Goal: Transaction & Acquisition: Purchase product/service

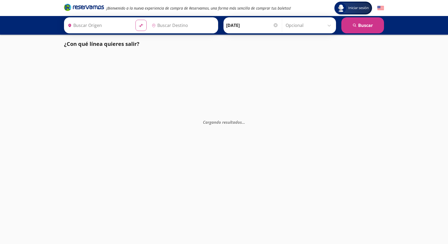
type input "Central Autobuses Capu, [GEOGRAPHIC_DATA]"
type input "[GEOGRAPHIC_DATA], [GEOGRAPHIC_DATA]"
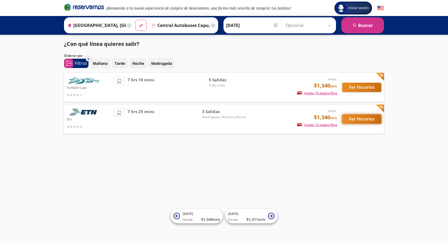
click at [360, 118] on button "Ver Horarios" at bounding box center [361, 118] width 39 height 9
click at [360, 88] on button "Ver Horarios" at bounding box center [361, 87] width 39 height 9
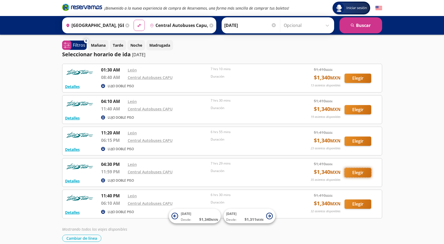
click at [359, 172] on button "Elegir" at bounding box center [357, 172] width 27 height 9
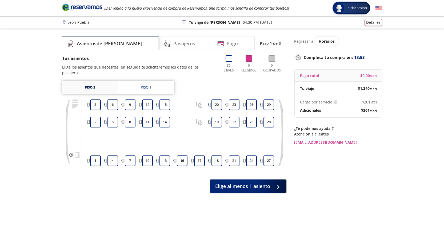
click at [103, 84] on link "Piso 2" at bounding box center [90, 87] width 56 height 13
click at [136, 83] on link "Piso 1" at bounding box center [146, 87] width 56 height 13
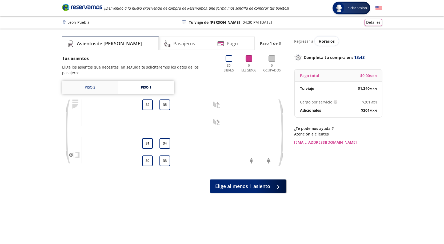
click at [100, 81] on link "Piso 2" at bounding box center [90, 87] width 56 height 13
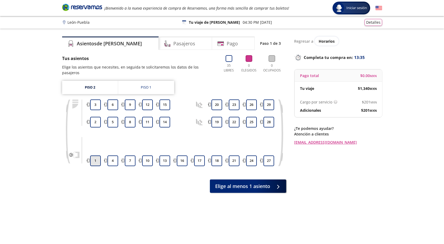
click at [92, 157] on button "1" at bounding box center [95, 160] width 11 height 11
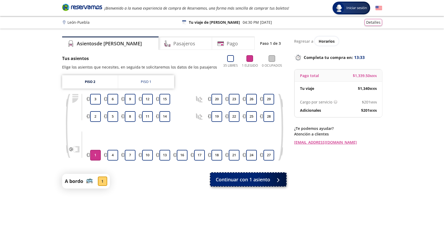
click at [266, 182] on span "Continuar con 1 asiento" at bounding box center [243, 179] width 54 height 7
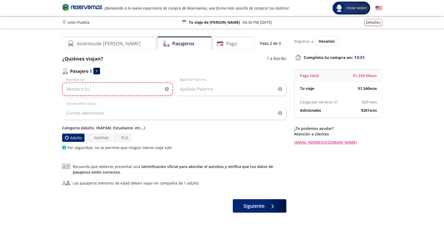
click at [133, 88] on input "Nombre (s)" at bounding box center [117, 88] width 111 height 13
click at [122, 86] on input "JESSIC" at bounding box center [117, 88] width 111 height 13
type input "JESSICA PAULINA"
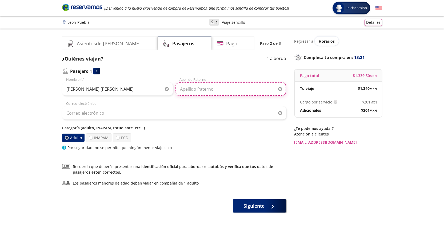
click at [215, 87] on input "Apellido Paterno" at bounding box center [230, 88] width 111 height 13
type input "RAMOS"
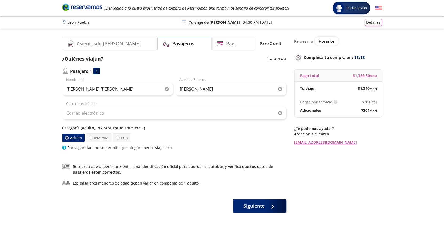
drag, startPoint x: 116, startPoint y: 103, endPoint x: 118, endPoint y: 111, distance: 8.5
click at [116, 104] on div "Correo electrónico" at bounding box center [174, 110] width 224 height 19
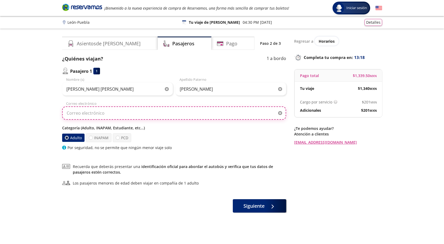
click at [118, 111] on input "Correo electrónico" at bounding box center [174, 112] width 224 height 13
type input "jesssduran2105@outlook.com"
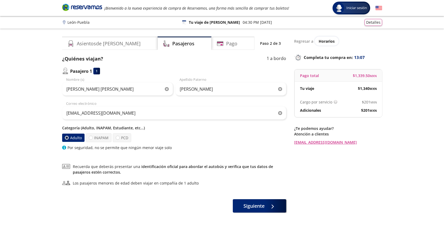
click at [194, 144] on div "Categoría (Adulto, INAPAM, Estudiante, etc...) Adulto INAPAM PCD Por seguridad,…" at bounding box center [174, 137] width 224 height 25
click at [266, 209] on button "Siguiente" at bounding box center [259, 204] width 53 height 13
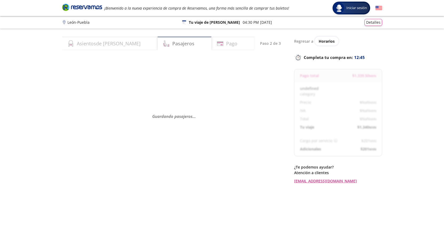
select select "MX"
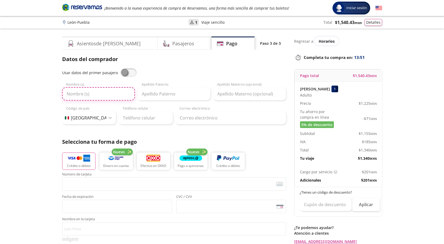
click at [79, 95] on input "Nombre (s)" at bounding box center [98, 93] width 73 height 13
type input "j"
type input "JESSICA PAULINA"
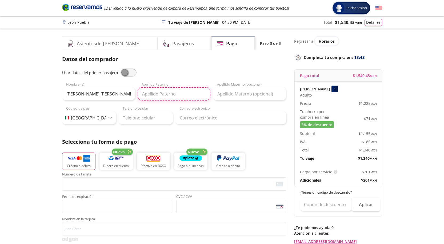
click at [159, 91] on input "Apellido Paterno" at bounding box center [174, 93] width 73 height 13
type input "r"
type input "Ramos"
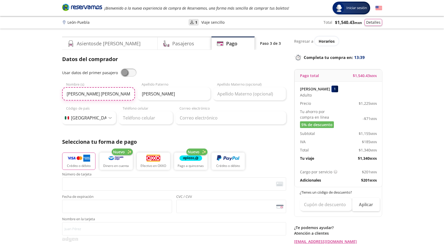
drag, startPoint x: 89, startPoint y: 97, endPoint x: 0, endPoint y: 42, distance: 104.0
click at [0, 81] on div "Group 9 Created with Sketch. Pago León - Puebla Iniciar sesión Iniciar sesión ¡…" at bounding box center [222, 221] width 444 height 442
type input "Jessica Paulina"
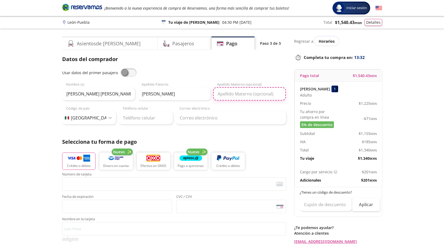
click at [238, 91] on input "Apellido Materno (opcional)" at bounding box center [249, 93] width 73 height 13
type input "Durán"
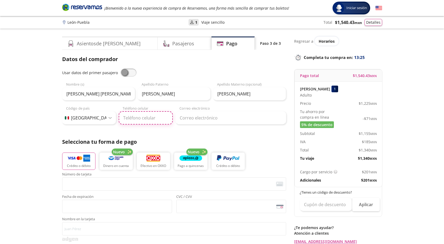
click at [145, 121] on input "Teléfono celular" at bounding box center [146, 117] width 54 height 13
type input "477 916 7745"
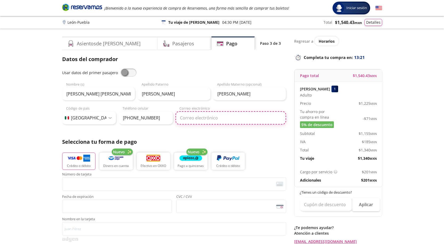
click at [198, 118] on input "Correo electrónico" at bounding box center [230, 117] width 111 height 13
type input "JESSSDURAN2105@OUTLOOK.COM"
click at [81, 159] on img "button" at bounding box center [78, 158] width 23 height 8
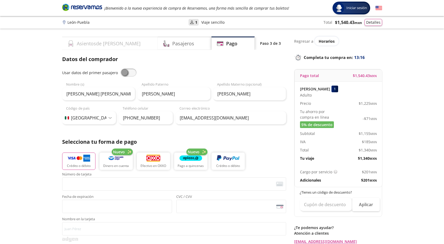
drag, startPoint x: 87, startPoint y: 38, endPoint x: 90, endPoint y: 41, distance: 4.5
click at [87, 38] on div "Asientos de Ida" at bounding box center [110, 43] width 96 height 13
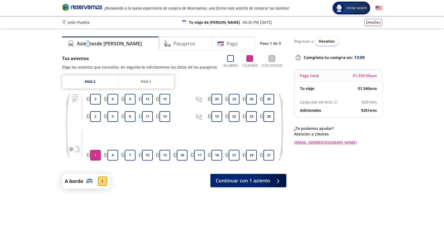
click at [325, 43] on span "Horarios" at bounding box center [327, 41] width 16 height 5
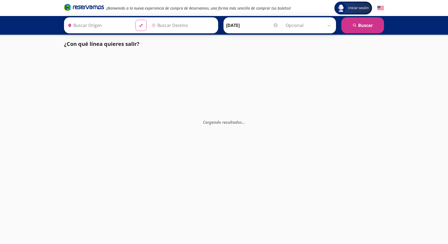
type input "[GEOGRAPHIC_DATA], [GEOGRAPHIC_DATA]"
type input "Puebla, Puebla"
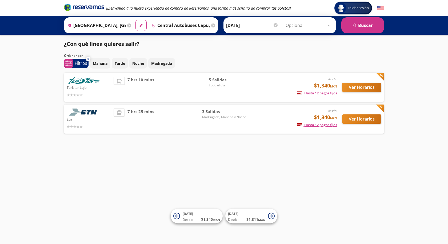
click at [186, 26] on input "Central Autobuses Capu, [GEOGRAPHIC_DATA]" at bounding box center [180, 25] width 60 height 13
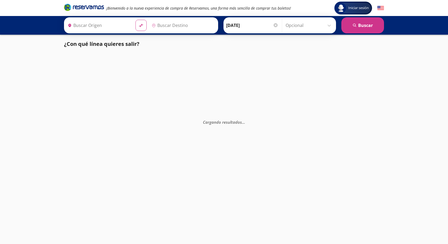
type input "[GEOGRAPHIC_DATA], [GEOGRAPHIC_DATA]"
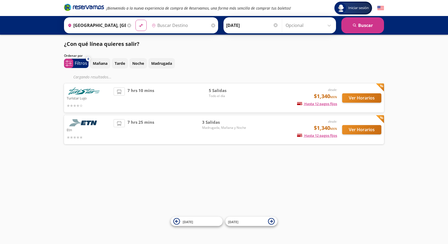
type input "Central Autobuses Capu, [GEOGRAPHIC_DATA]"
click at [358, 103] on div "Ver Horarios" at bounding box center [359, 97] width 44 height 21
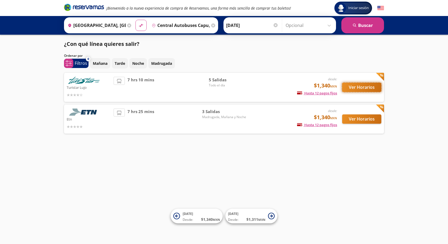
click at [350, 88] on button "Ver Horarios" at bounding box center [361, 87] width 39 height 9
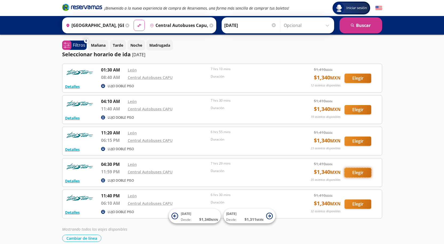
click at [353, 170] on button "Elegir" at bounding box center [357, 172] width 27 height 9
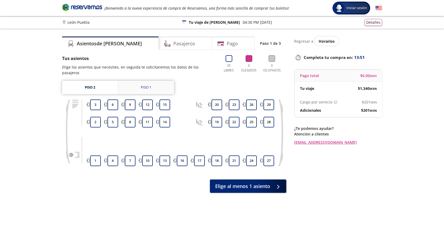
click at [135, 81] on link "Piso 1" at bounding box center [146, 87] width 56 height 13
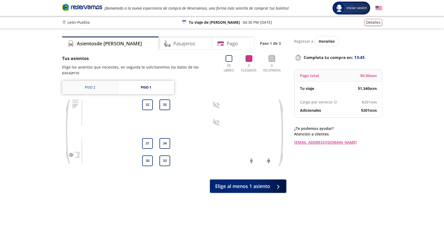
click at [102, 81] on link "Piso 2" at bounding box center [90, 87] width 56 height 13
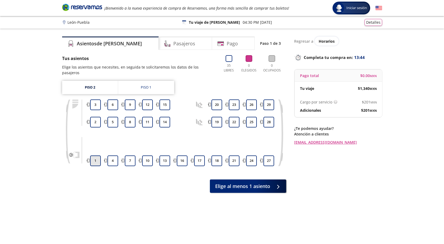
click at [95, 159] on button "1" at bounding box center [95, 160] width 11 height 11
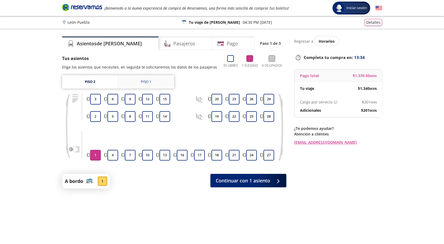
click at [140, 82] on link "Piso 1" at bounding box center [146, 81] width 56 height 13
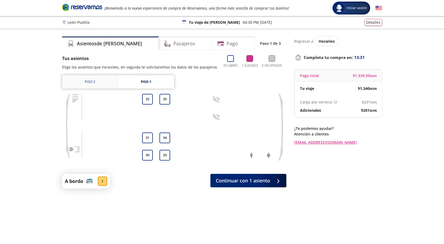
click at [99, 87] on link "Piso 2" at bounding box center [90, 81] width 56 height 13
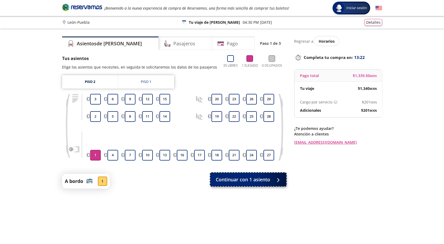
click at [261, 181] on span "Continuar con 1 asiento" at bounding box center [243, 179] width 54 height 7
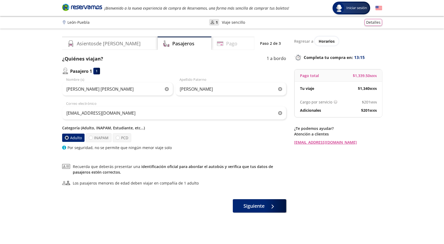
click at [243, 43] on div "Pago" at bounding box center [232, 43] width 43 height 13
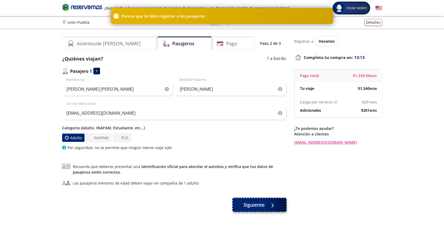
click at [266, 206] on button "Siguiente" at bounding box center [259, 204] width 53 height 13
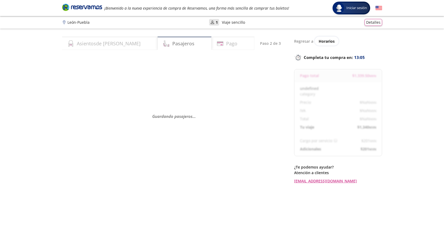
select select "MX"
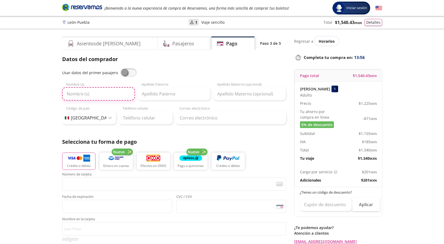
click at [98, 93] on input "Nombre (s)" at bounding box center [98, 93] width 73 height 13
type input "j"
type input "Jessica Paulina"
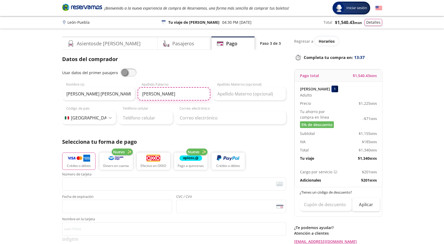
type input "Ramos"
click at [246, 93] on input "Apellido Materno (opcional)" at bounding box center [249, 93] width 73 height 13
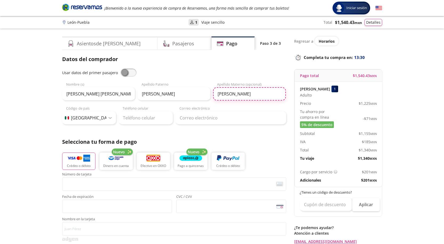
type input "Durán"
click at [127, 123] on input "Teléfono celular" at bounding box center [146, 117] width 54 height 13
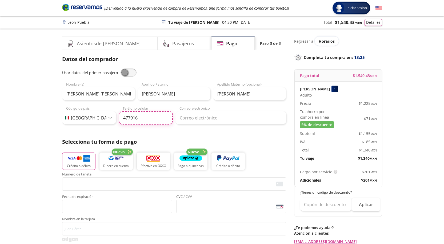
type input "477 916 7745"
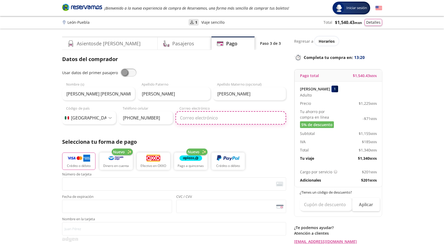
click at [201, 115] on input "Correo electrónico" at bounding box center [230, 117] width 111 height 13
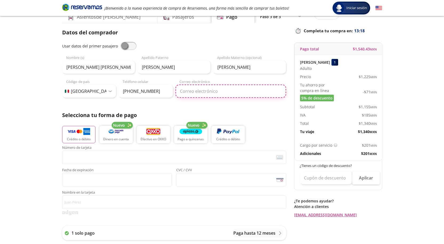
click at [196, 91] on input "Correo electrónico" at bounding box center [230, 91] width 111 height 13
type input "JESSSDURAN2105@OUTLOOK.COM"
drag, startPoint x: 268, startPoint y: 90, endPoint x: 128, endPoint y: 96, distance: 140.1
click at [130, 96] on div "Código de país Estados Unidos +1 México +52 Colombia +57 Brasil +55 Afganistán …" at bounding box center [174, 88] width 224 height 19
type input "JESSSDURAN2105@OUTLOOK.COM"
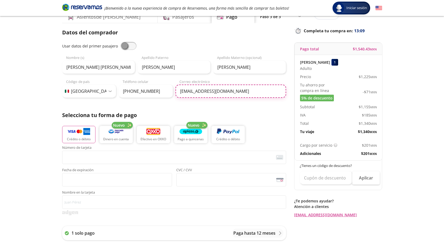
scroll to position [26, 0]
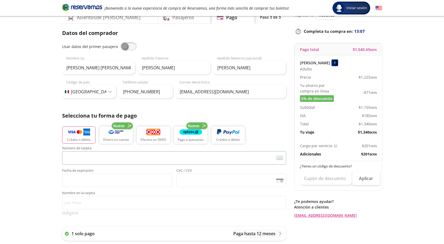
click at [102, 151] on span "<p>Your browser does not support iframes.</p>" at bounding box center [174, 157] width 224 height 13
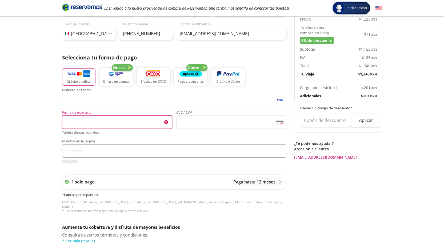
scroll to position [83, 0]
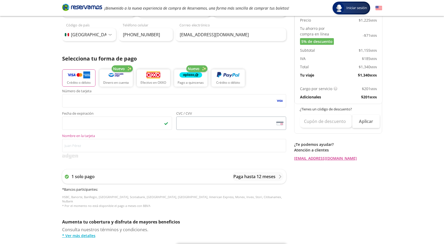
click at [248, 118] on span "<p>Your browser does not support iframes.</p>" at bounding box center [231, 122] width 110 height 13
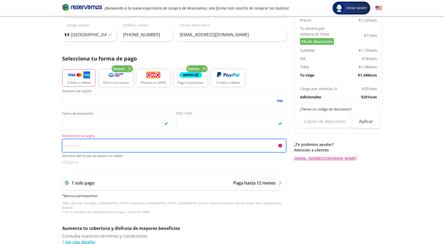
click at [115, 146] on input "Nombre en la tarjeta Nombre del titular de tarjeta no válido" at bounding box center [174, 145] width 224 height 13
type input "j"
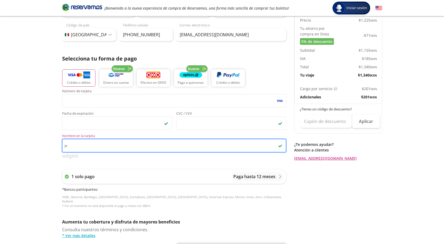
type input "j"
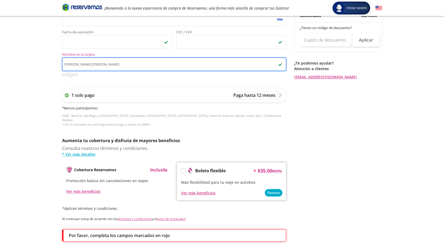
scroll to position [168, 0]
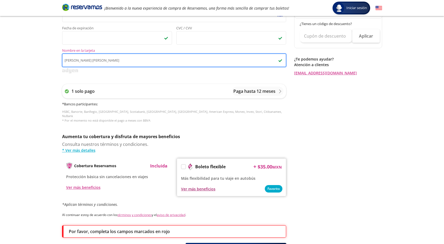
type input "Jessica Paulina Ramos Duran"
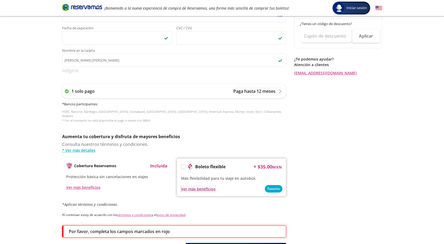
click at [207, 186] on div "Ver más beneficios" at bounding box center [198, 189] width 34 height 6
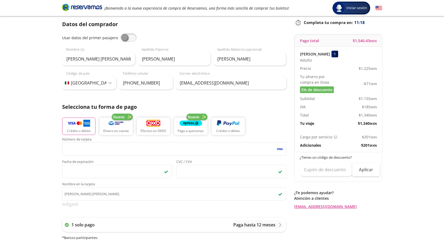
scroll to position [34, 0]
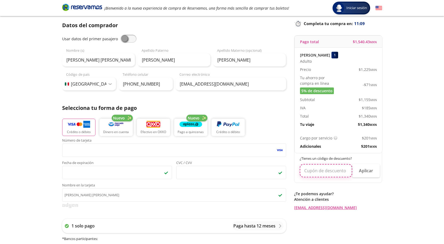
click at [343, 170] on input "text" at bounding box center [326, 170] width 53 height 13
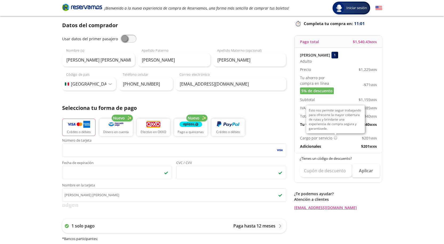
click at [336, 136] on img at bounding box center [335, 138] width 4 height 4
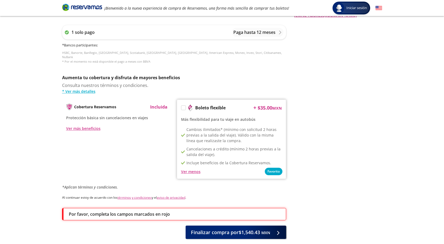
scroll to position [234, 0]
